Goal: Task Accomplishment & Management: Manage account settings

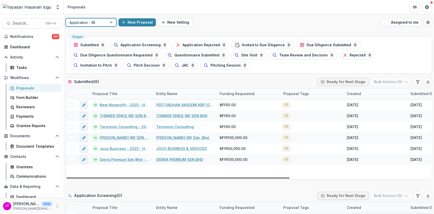
click at [108, 24] on div at bounding box center [111, 23] width 9 height 8
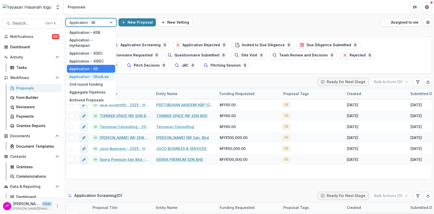
scroll to position [38, 0]
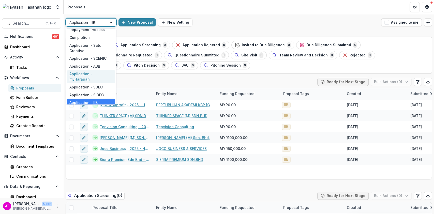
click at [100, 75] on div "Application - myHarapan" at bounding box center [91, 76] width 48 height 13
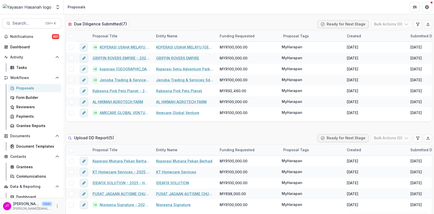
scroll to position [508, 0]
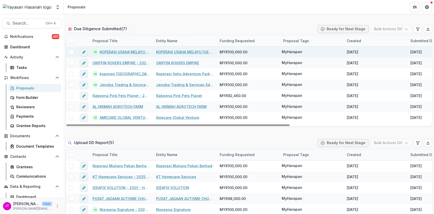
click at [72, 53] on span at bounding box center [71, 52] width 5 height 5
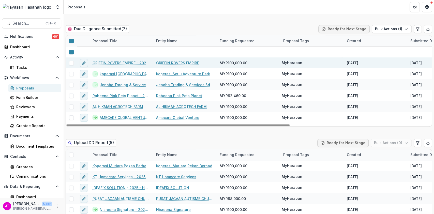
click at [73, 61] on span at bounding box center [71, 63] width 5 height 5
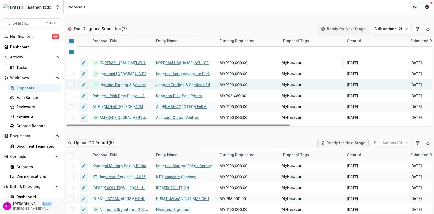
click at [69, 85] on span at bounding box center [71, 85] width 5 height 5
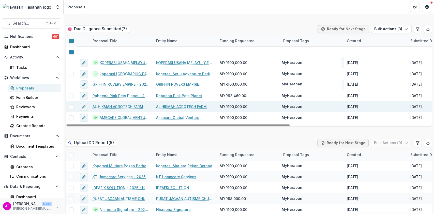
click at [72, 104] on span at bounding box center [71, 106] width 5 height 5
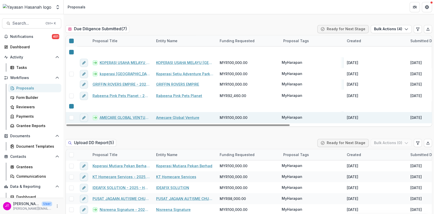
click at [71, 117] on span at bounding box center [71, 117] width 5 height 5
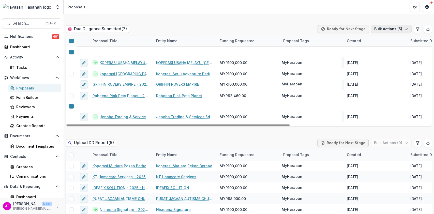
click at [401, 27] on button "Bulk Actions ( 5 )" at bounding box center [391, 29] width 41 height 8
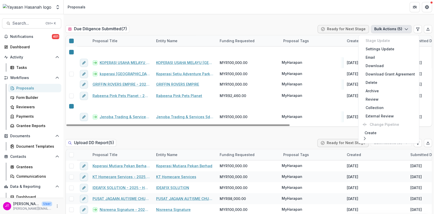
click at [71, 41] on icon at bounding box center [71, 41] width 0 height 0
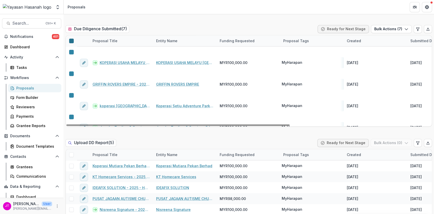
click at [71, 41] on icon at bounding box center [71, 41] width 0 height 0
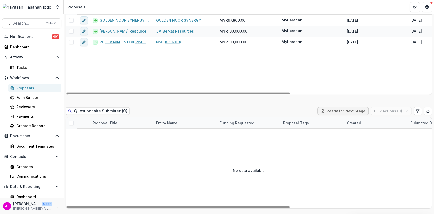
scroll to position [813, 0]
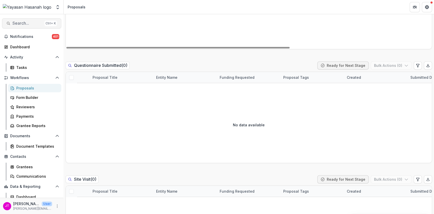
click at [14, 21] on span "Search..." at bounding box center [27, 23] width 30 height 5
type input "******"
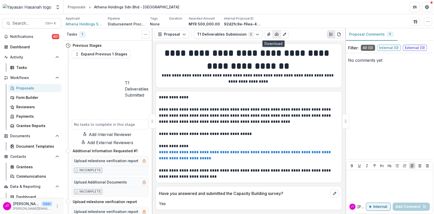
click at [275, 33] on icon "button" at bounding box center [276, 34] width 3 height 3
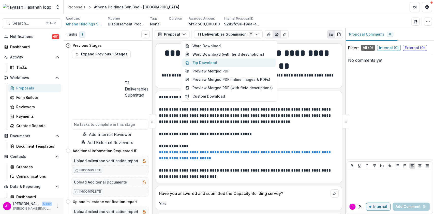
click at [242, 63] on button "Zip Download" at bounding box center [228, 62] width 93 height 8
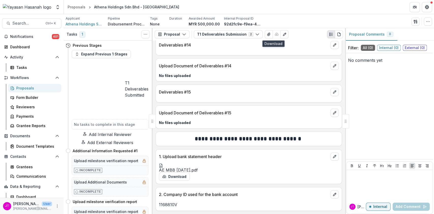
scroll to position [1282, 0]
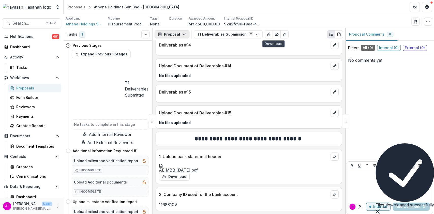
click at [174, 34] on button "Proposal" at bounding box center [171, 34] width 35 height 8
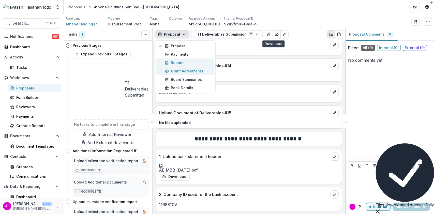
drag, startPoint x: 176, startPoint y: 62, endPoint x: 187, endPoint y: 61, distance: 10.9
click at [176, 62] on div "Reports" at bounding box center [188, 62] width 46 height 5
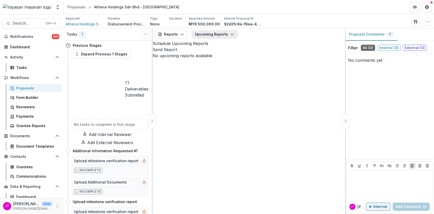
click at [227, 37] on button "Upcoming Reports" at bounding box center [214, 34] width 46 height 8
click at [222, 61] on span "Completed Reports" at bounding box center [224, 61] width 46 height 5
click at [259, 86] on div "Reports Proposal Payments Reports Grant Agreements Board Summaries Bank Details…" at bounding box center [248, 121] width 192 height 186
click at [17, 121] on link "Grantee Reports" at bounding box center [34, 125] width 53 height 8
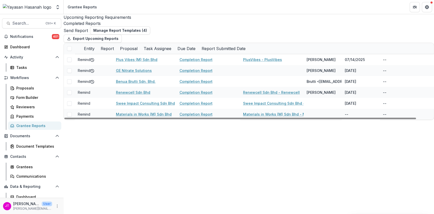
click at [161, 20] on div "Completed Reports" at bounding box center [248, 23] width 370 height 6
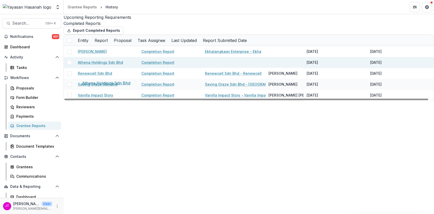
click at [122, 65] on link "Athena Holdings Sdn Bhd" at bounding box center [100, 62] width 45 height 5
click at [152, 65] on link "Completion Report" at bounding box center [157, 62] width 33 height 5
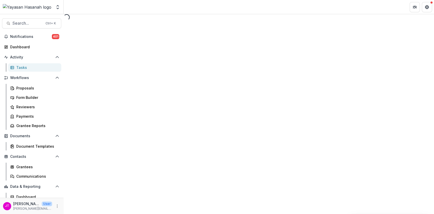
select select "********"
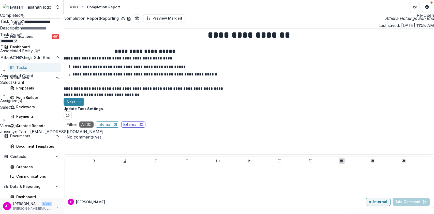
click at [4, 6] on icon "Close" at bounding box center [2, 4] width 4 height 4
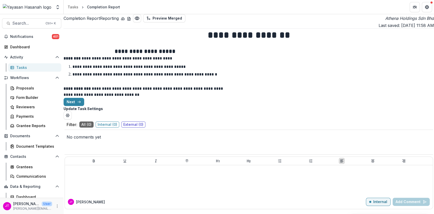
click at [118, 98] on p "**********" at bounding box center [144, 92] width 163 height 12
click at [84, 106] on button "Next" at bounding box center [73, 102] width 21 height 8
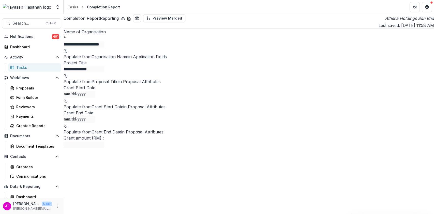
click at [125, 21] on button "download-button" at bounding box center [123, 18] width 4 height 6
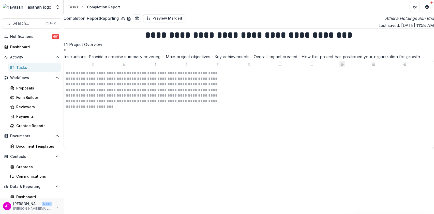
scroll to position [24, 0]
click at [21, 86] on div "Proposals" at bounding box center [36, 87] width 41 height 5
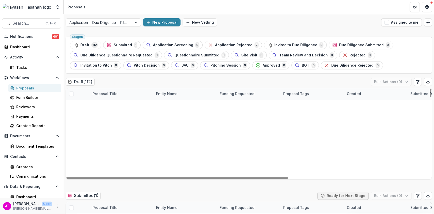
scroll to position [203, 0]
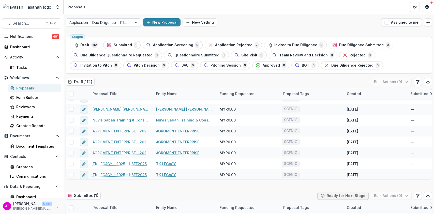
click at [108, 21] on div at bounding box center [98, 22] width 59 height 6
click at [88, 21] on div at bounding box center [98, 22] width 59 height 6
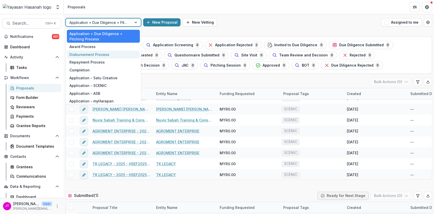
click at [90, 54] on div "Disbursement Process" at bounding box center [103, 55] width 73 height 8
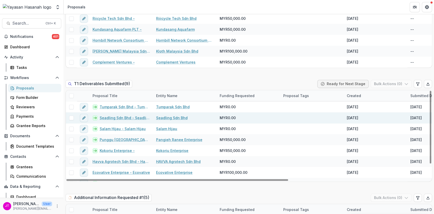
click at [130, 115] on link "Seadling Sdn Bhd - Seadling Sdn Bhd" at bounding box center [125, 117] width 50 height 5
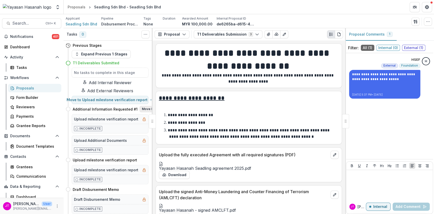
click at [142, 112] on button "Move here" at bounding box center [149, 109] width 21 height 6
select select "**********"
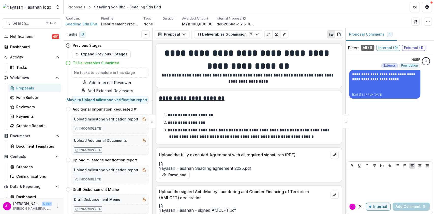
scroll to position [315, 0]
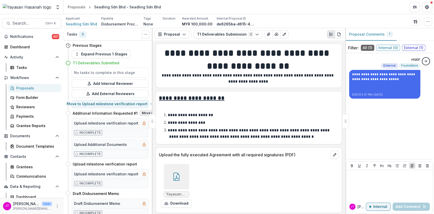
click at [146, 115] on button "Move here" at bounding box center [149, 113] width 21 height 6
select select "**********"
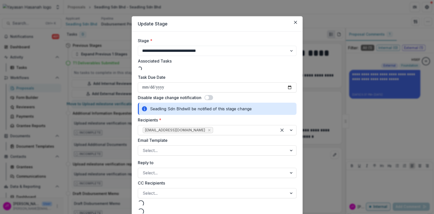
select select "**********"
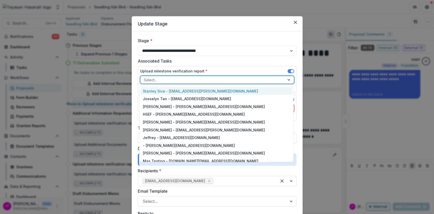
click at [219, 78] on div at bounding box center [212, 80] width 137 height 6
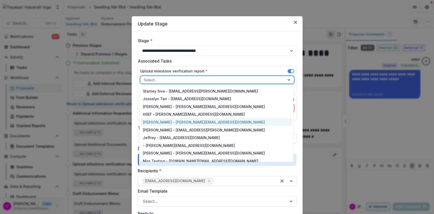
click at [211, 121] on div "Qistina Izahan - wan.qistina@hasanah.org.my" at bounding box center [215, 122] width 151 height 8
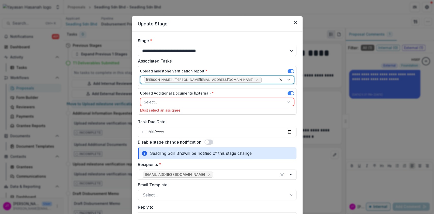
click at [208, 99] on div at bounding box center [212, 102] width 137 height 6
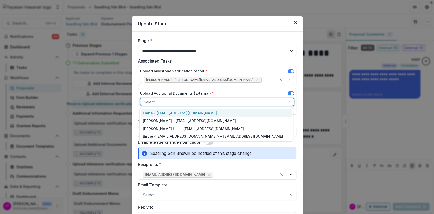
click at [203, 111] on div "Liana - liana@seadling.com" at bounding box center [215, 113] width 151 height 8
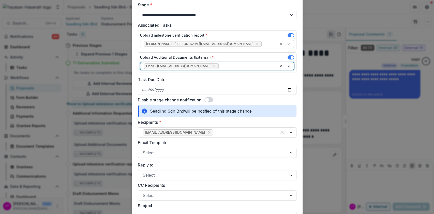
scroll to position [102, 0]
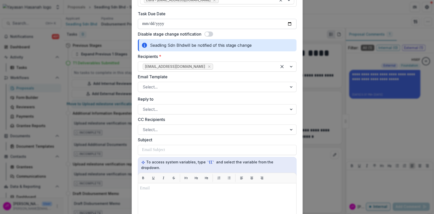
click at [286, 22] on input "Task Due Date" at bounding box center [217, 24] width 158 height 10
type input "**********"
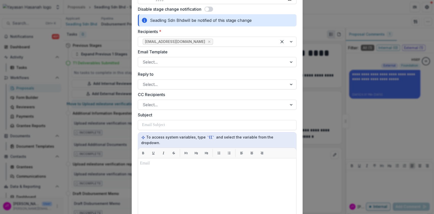
scroll to position [135, 0]
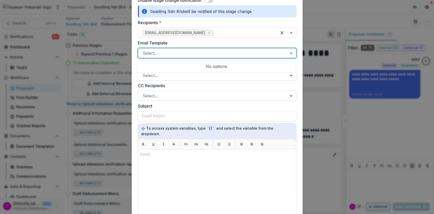
click at [189, 52] on div at bounding box center [212, 53] width 140 height 7
click at [186, 159] on div at bounding box center [217, 212] width 154 height 122
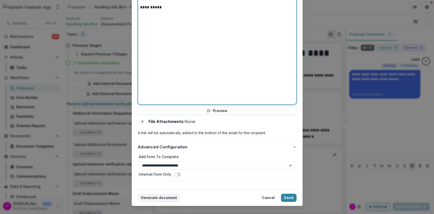
scroll to position [309, 0]
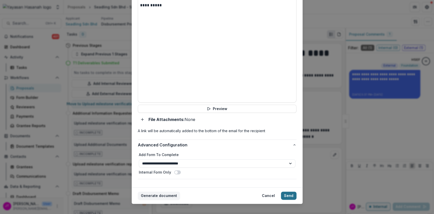
click at [286, 191] on button "Send" at bounding box center [288, 195] width 15 height 8
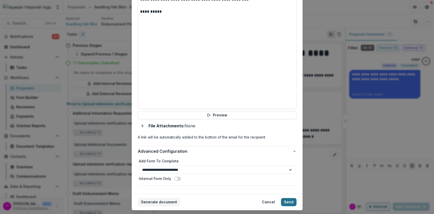
scroll to position [315, 0]
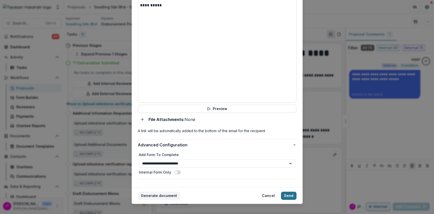
click at [289, 191] on button "Send" at bounding box center [288, 195] width 15 height 8
click at [291, 191] on button "Send" at bounding box center [288, 195] width 15 height 8
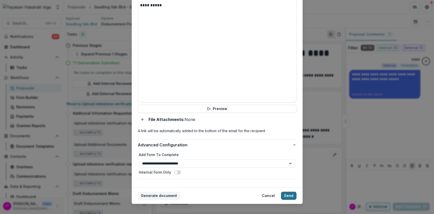
click at [291, 191] on button "Send" at bounding box center [288, 195] width 15 height 8
drag, startPoint x: 291, startPoint y: 189, endPoint x: 298, endPoint y: 186, distance: 8.0
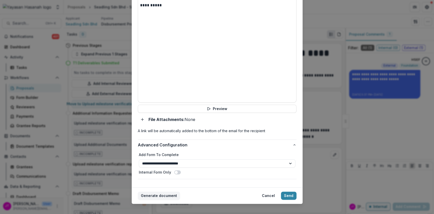
click at [298, 187] on footer "Generate document Cancel Send" at bounding box center [217, 195] width 171 height 17
click at [288, 191] on button "Send" at bounding box center [288, 195] width 15 height 8
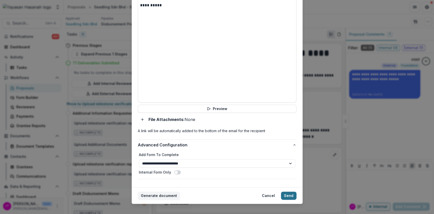
click at [288, 191] on button "Send" at bounding box center [288, 195] width 15 height 8
click at [292, 191] on button "Send" at bounding box center [288, 195] width 15 height 8
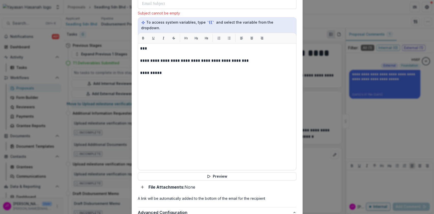
scroll to position [0, 0]
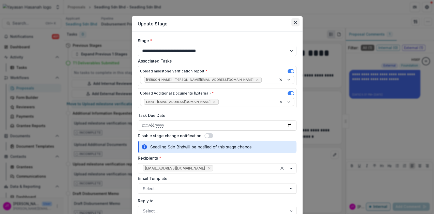
click at [293, 20] on button "Close" at bounding box center [295, 22] width 8 height 8
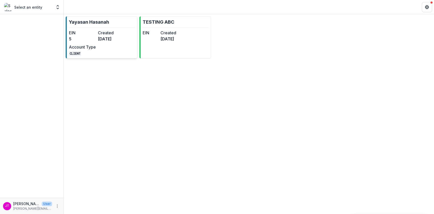
click at [104, 42] on div "EIN 5 Created [DATE] Account Type CLIENT" at bounding box center [97, 43] width 56 height 26
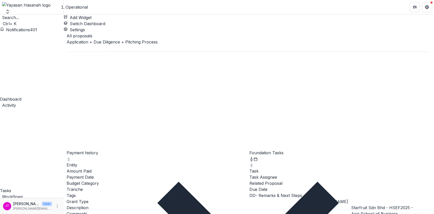
select select "******"
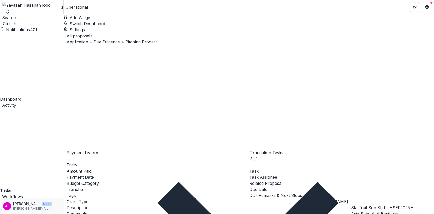
select select "******"
click at [122, 45] on div at bounding box center [248, 48] width 362 height 7
